Goal: Task Accomplishment & Management: Manage account settings

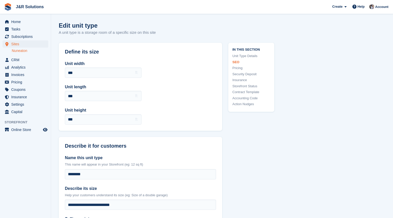
scroll to position [383, 0]
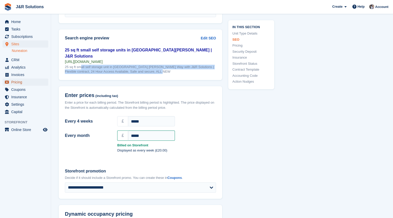
click at [14, 84] on span "Pricing" at bounding box center [26, 81] width 31 height 7
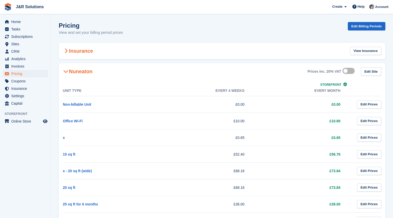
click at [66, 51] on icon at bounding box center [65, 50] width 3 height 5
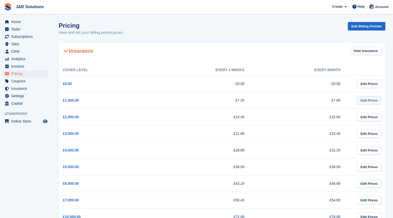
click at [374, 102] on link "Edit Prices" at bounding box center [369, 100] width 24 height 8
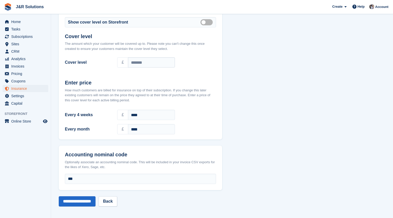
scroll to position [33, 0]
click at [19, 96] on span "Settings" at bounding box center [26, 95] width 31 height 7
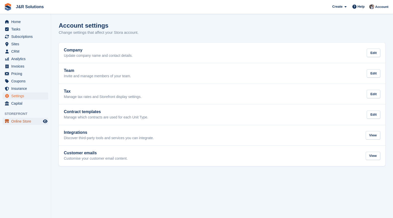
click at [17, 122] on span "Online Store" at bounding box center [26, 121] width 31 height 7
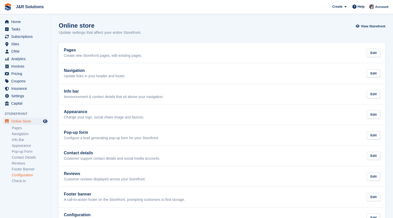
click at [18, 176] on link "Configuration" at bounding box center [30, 174] width 37 height 5
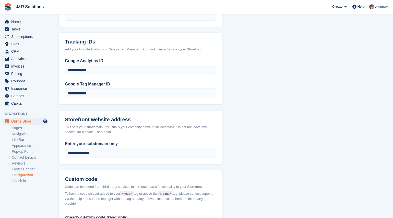
scroll to position [344, 0]
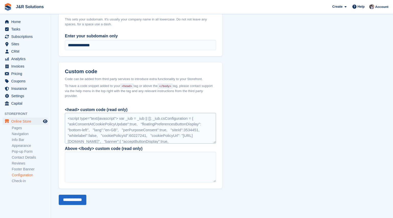
click at [99, 122] on div "<script type="text/javascript"> var _iub = _iub || []; _iub.csConfiguration = {…" at bounding box center [140, 128] width 151 height 31
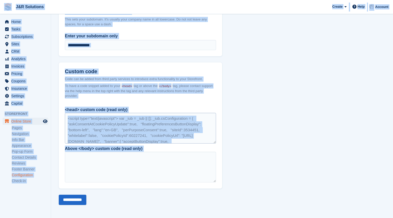
click at [158, 131] on div "<script type="text/javascript"> var _iub = _iub || []; _iub.csConfiguration = {…" at bounding box center [140, 128] width 151 height 31
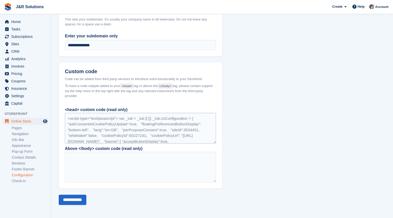
click at [180, 136] on div "<script type="text/javascript"> var _iub = _iub || []; _iub.csConfiguration = {…" at bounding box center [140, 128] width 151 height 31
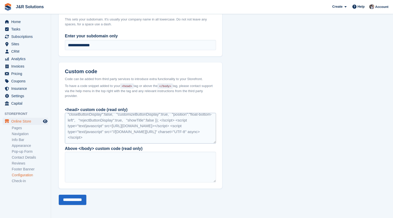
drag, startPoint x: 68, startPoint y: 117, endPoint x: 160, endPoint y: 135, distance: 93.4
click at [160, 135] on div "<script type="text/javascript"> var _iub = _iub || []; _iub.csConfiguration = {…" at bounding box center [140, 128] width 151 height 31
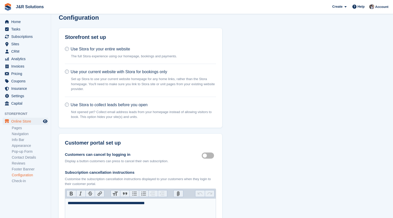
scroll to position [0, 0]
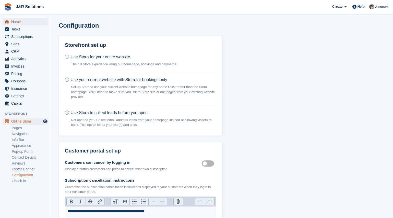
click at [18, 21] on span "Home" at bounding box center [26, 21] width 31 height 7
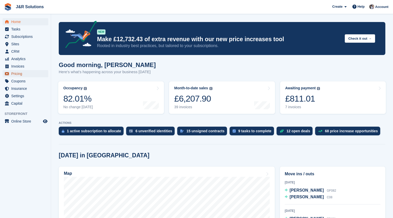
click at [19, 74] on span "Pricing" at bounding box center [26, 73] width 31 height 7
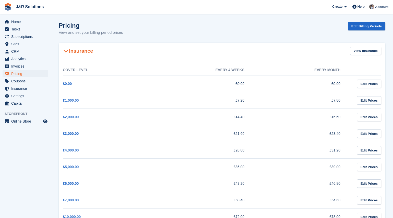
click at [249, 167] on td "£36.00" at bounding box center [207, 166] width 96 height 17
click at [244, 167] on td "£36.00" at bounding box center [207, 166] width 96 height 17
click at [65, 51] on icon at bounding box center [65, 50] width 5 height 5
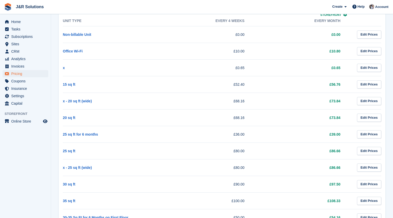
scroll to position [77, 0]
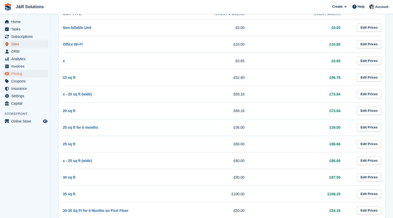
click at [16, 44] on span "Sites" at bounding box center [26, 43] width 31 height 7
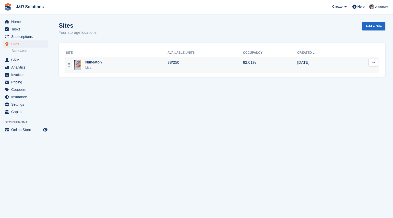
click at [104, 67] on div "Nuneaton Live" at bounding box center [117, 65] width 102 height 10
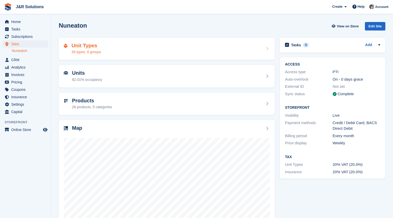
click at [144, 50] on div "Unit Types 39 types, 6 groups" at bounding box center [167, 49] width 206 height 12
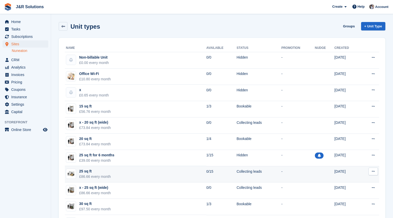
click at [376, 172] on button at bounding box center [373, 171] width 9 height 8
click at [358, 181] on p "Edit unit type" at bounding box center [353, 181] width 44 height 7
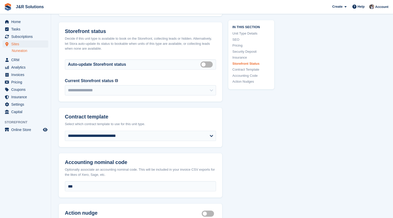
scroll to position [843, 0]
